Goal: Task Accomplishment & Management: Complete application form

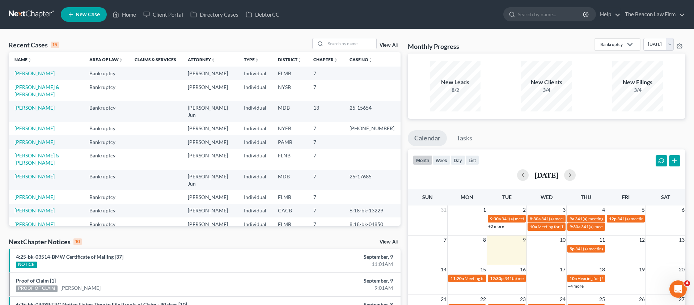
click at [88, 14] on span "New Case" at bounding box center [88, 14] width 24 height 5
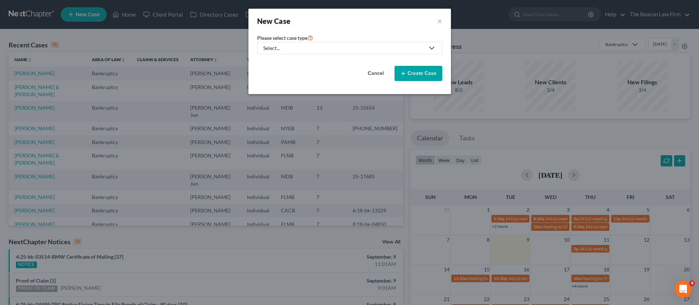
click at [300, 48] on div "Select..." at bounding box center [343, 47] width 161 height 7
click at [291, 64] on link "Bankruptcy" at bounding box center [277, 62] width 40 height 11
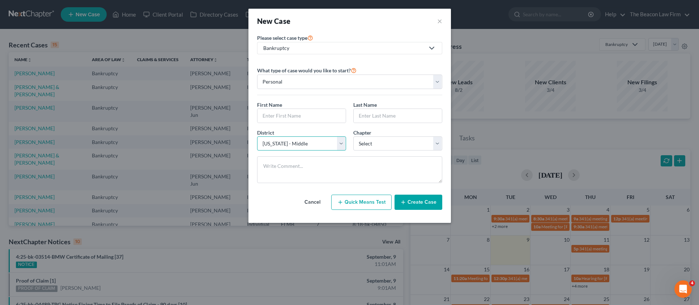
select select "56"
select select "0"
drag, startPoint x: 278, startPoint y: 115, endPoint x: 288, endPoint y: 115, distance: 10.1
click at [278, 115] on input "text" at bounding box center [301, 116] width 88 height 14
paste input "[PERSON_NAME]"
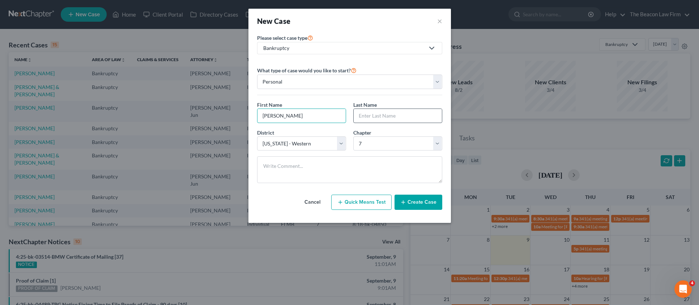
type input "[PERSON_NAME]"
paste input "[PERSON_NAME]"
click at [368, 116] on input "[PERSON_NAME]" at bounding box center [398, 116] width 88 height 14
type input "[PERSON_NAME]"
drag, startPoint x: 318, startPoint y: 118, endPoint x: 310, endPoint y: 118, distance: 7.6
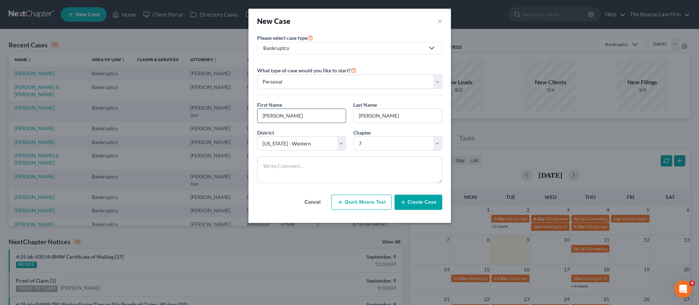
click at [314, 118] on input "[PERSON_NAME]" at bounding box center [301, 116] width 88 height 14
type input "[PERSON_NAME]"
click at [425, 208] on button "Create Case" at bounding box center [419, 202] width 48 height 15
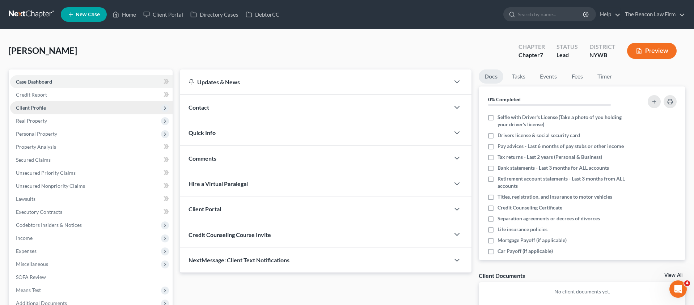
click at [33, 110] on span "Client Profile" at bounding box center [31, 108] width 30 height 6
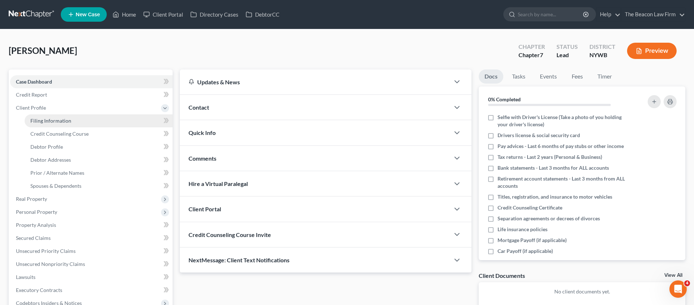
click at [48, 122] on span "Filing Information" at bounding box center [50, 121] width 41 height 6
select select "1"
select select "0"
select select "56"
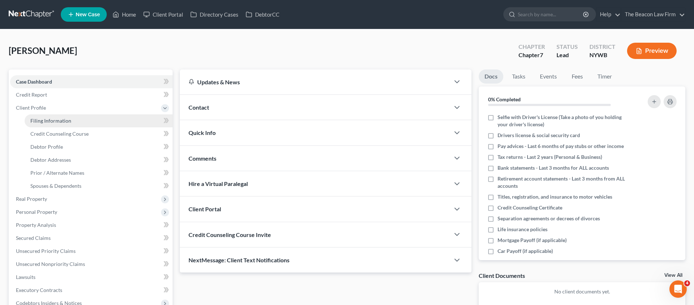
select select "35"
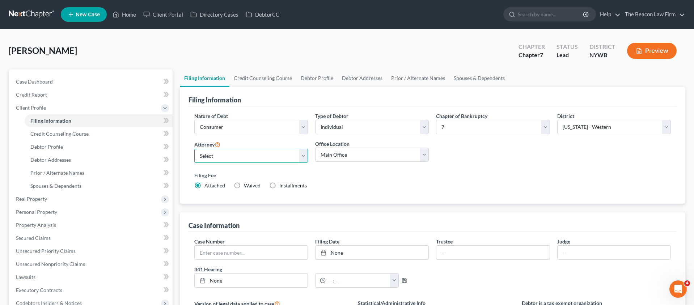
select select "12"
click at [49, 81] on span "Case Dashboard" at bounding box center [34, 81] width 37 height 6
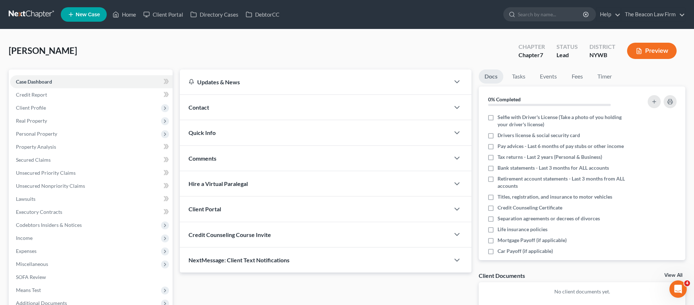
scroll to position [80, 0]
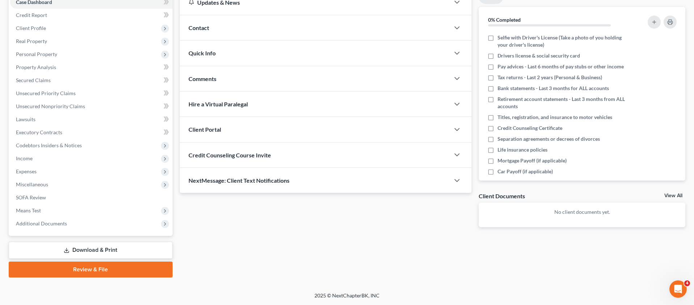
click at [452, 131] on div at bounding box center [461, 129] width 22 height 14
drag, startPoint x: 457, startPoint y: 127, endPoint x: 449, endPoint y: 133, distance: 10.5
click at [457, 127] on icon "button" at bounding box center [456, 129] width 9 height 9
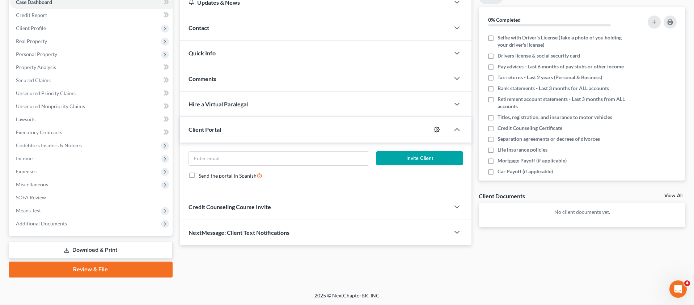
click at [436, 129] on icon "button" at bounding box center [437, 130] width 6 height 6
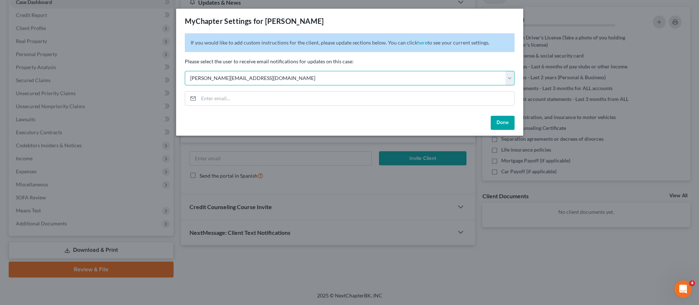
select select "2"
click at [506, 123] on button "Done" at bounding box center [503, 123] width 24 height 14
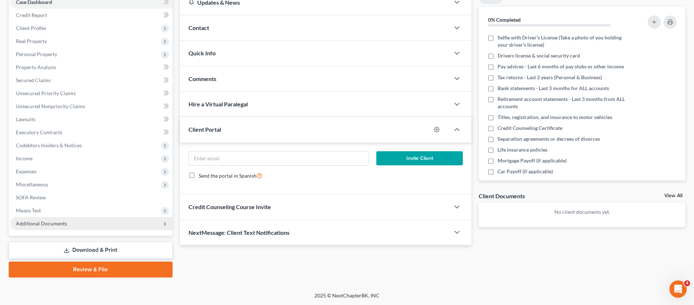
click at [42, 220] on span "Additional Documents" at bounding box center [91, 223] width 162 height 13
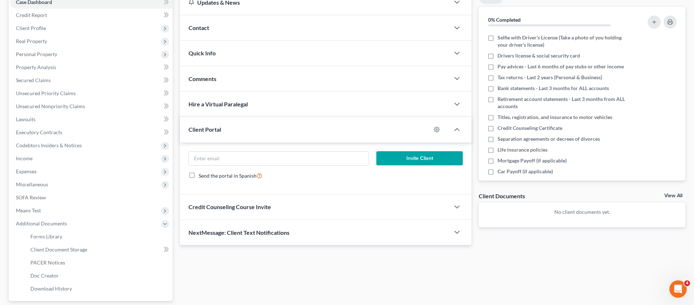
drag, startPoint x: 60, startPoint y: 247, endPoint x: 174, endPoint y: 240, distance: 114.1
click at [60, 247] on span "Client Document Storage" at bounding box center [58, 249] width 57 height 6
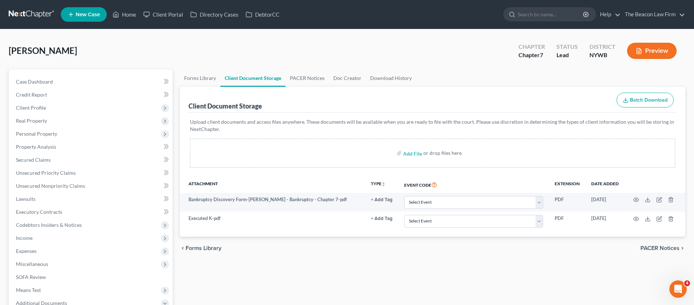
drag, startPoint x: 47, startPoint y: 81, endPoint x: 105, endPoint y: 52, distance: 64.4
click at [47, 80] on span "Case Dashboard" at bounding box center [34, 81] width 37 height 6
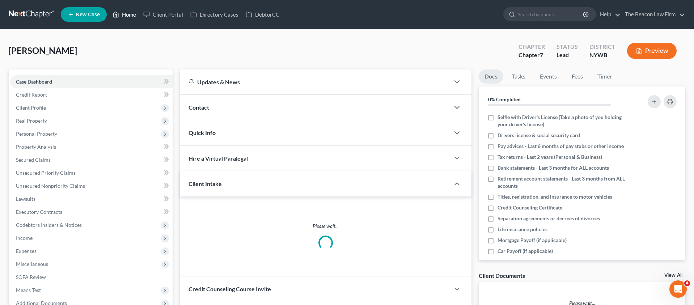
click at [125, 21] on link "Home" at bounding box center [124, 14] width 31 height 13
click at [225, 108] on div "Contact" at bounding box center [315, 107] width 270 height 25
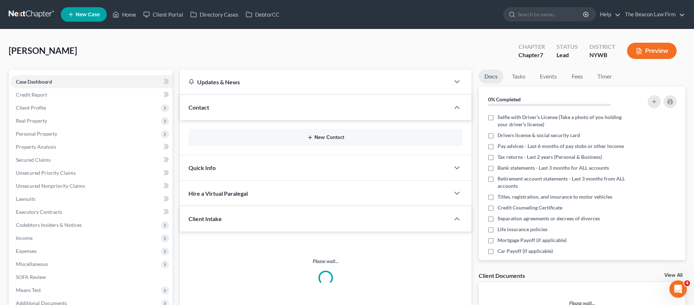
click at [338, 135] on button "New Contact" at bounding box center [325, 138] width 263 height 6
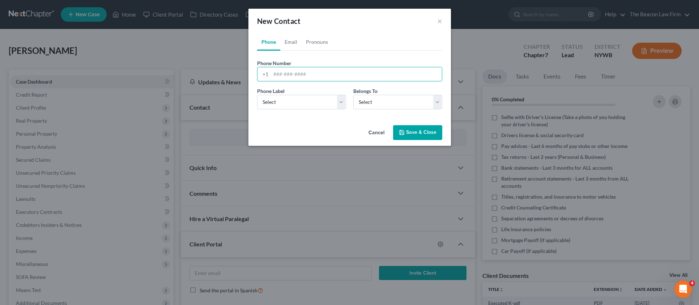
drag, startPoint x: 165, startPoint y: 16, endPoint x: 145, endPoint y: 17, distance: 19.9
click at [163, 17] on div "New Contact × Phone Email Pronouns Phone Number * +1 Ext. Phone Label * Select …" at bounding box center [349, 152] width 699 height 305
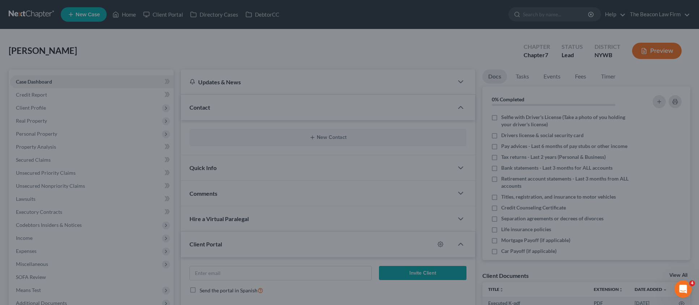
drag, startPoint x: 144, startPoint y: 17, endPoint x: 133, endPoint y: 16, distance: 11.7
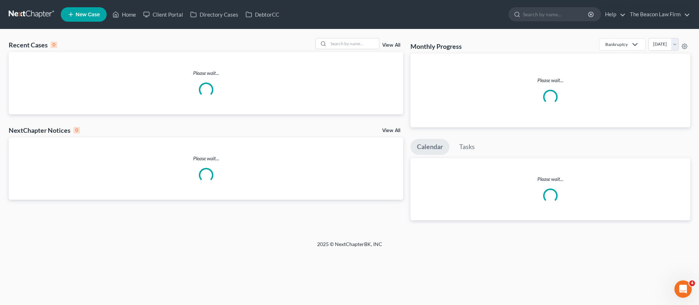
click at [132, 16] on link "Home" at bounding box center [124, 14] width 31 height 13
